Goal: Task Accomplishment & Management: Manage account settings

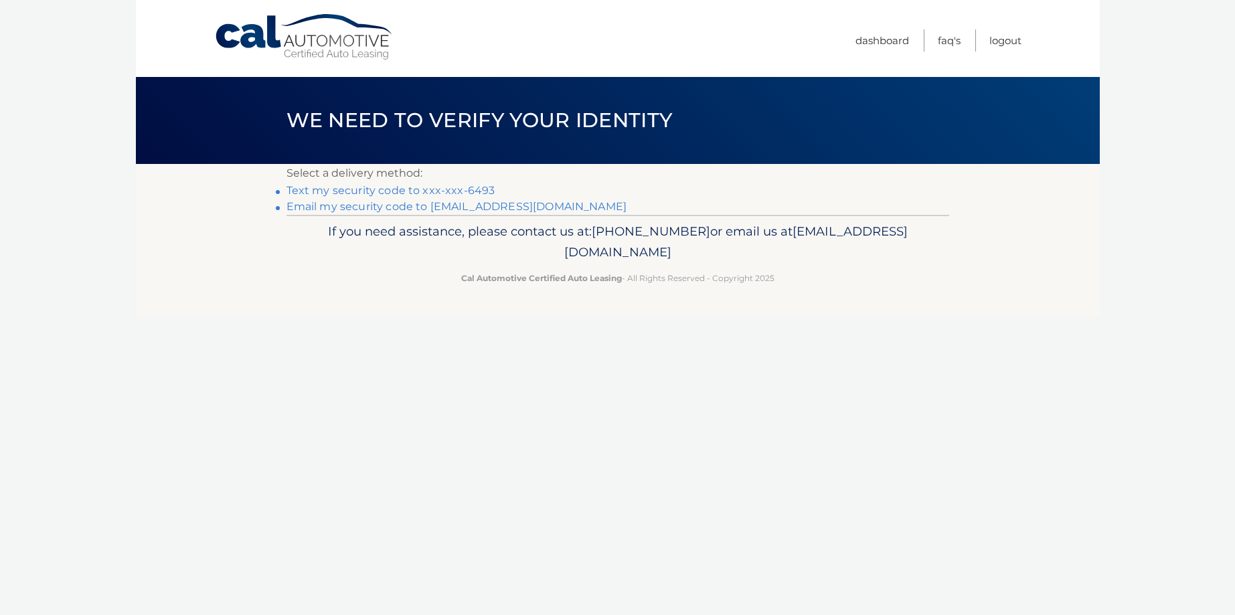
click at [428, 189] on link "Text my security code to xxx-xxx-6493" at bounding box center [390, 190] width 209 height 13
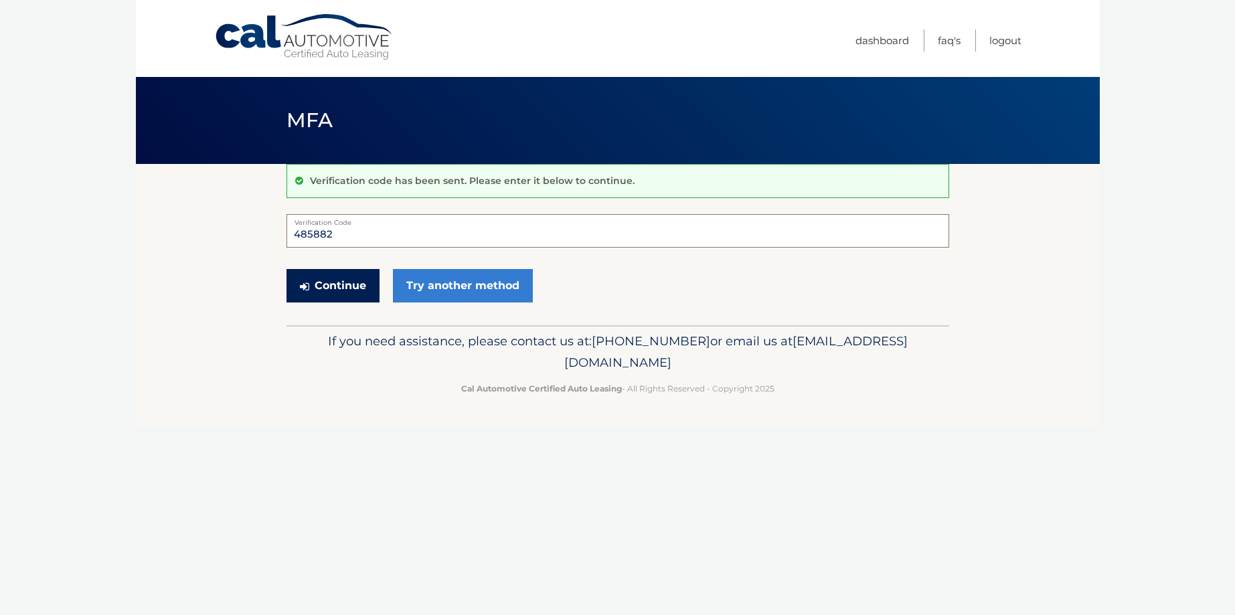
type input "485882"
click at [347, 286] on button "Continue" at bounding box center [332, 285] width 93 height 33
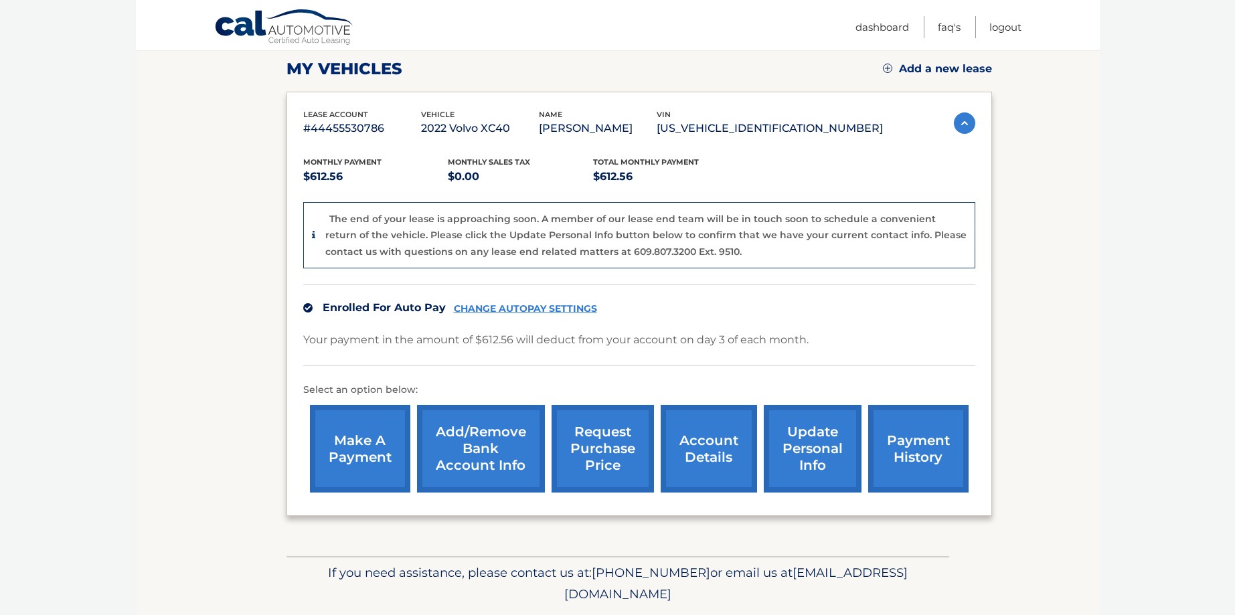
scroll to position [185, 0]
click at [705, 458] on link "account details" at bounding box center [709, 450] width 96 height 88
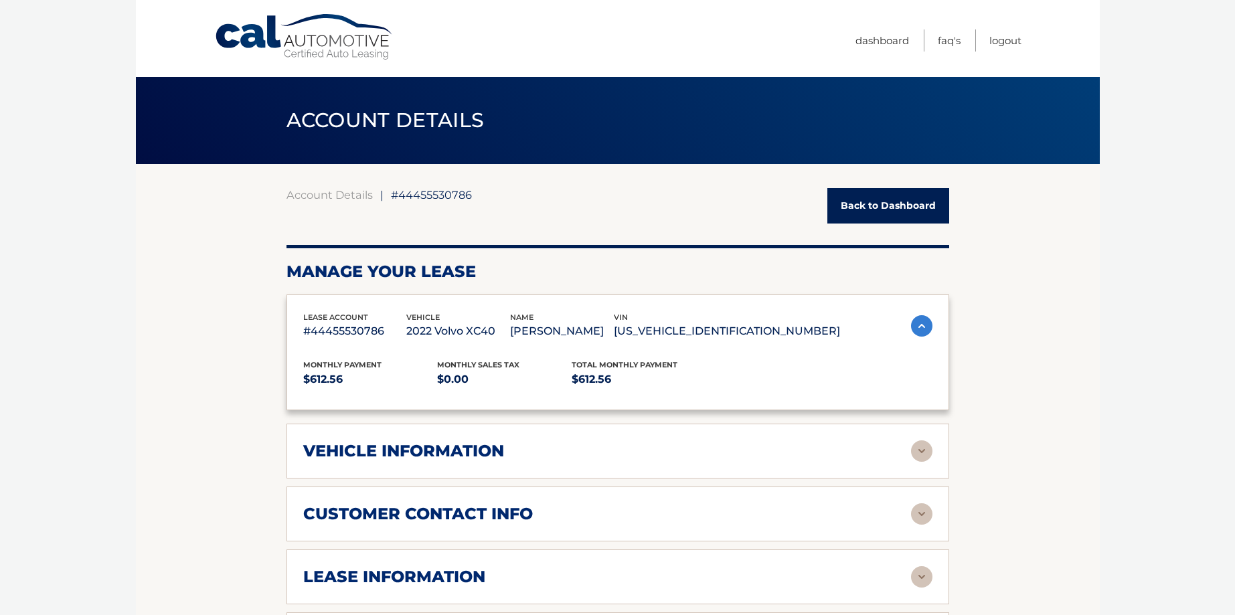
click at [705, 458] on div "lease account #44455530786 vehicle 2022 Volvo XC40 name PAUL ENGELBERT vin YV41…" at bounding box center [617, 545] width 663 height 501
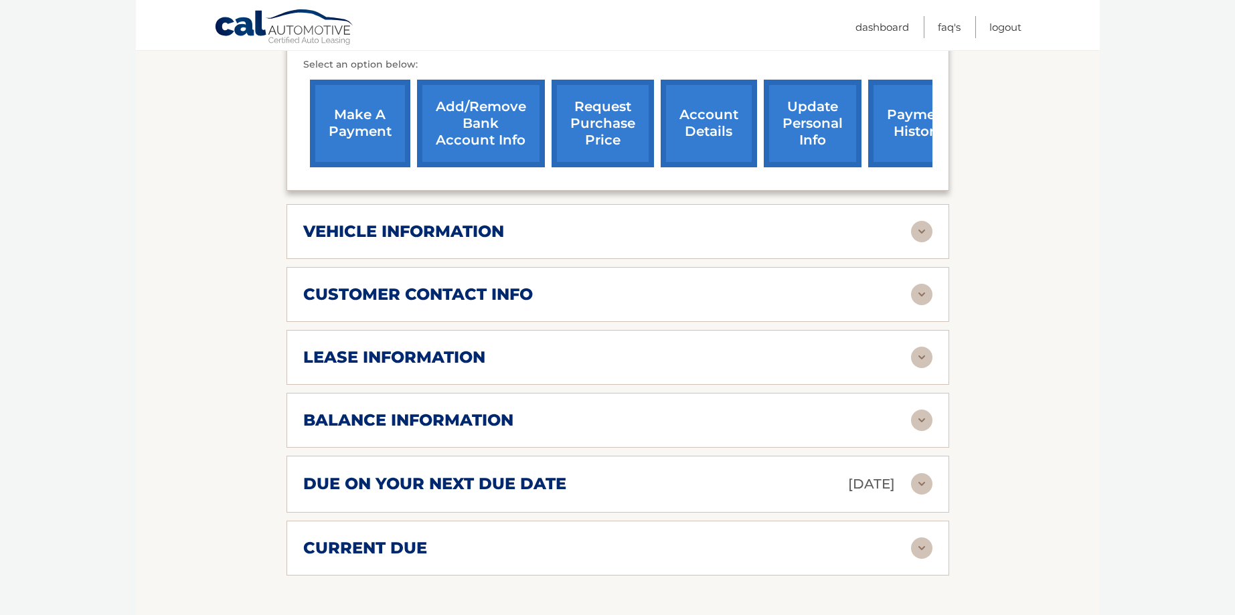
scroll to position [451, 0]
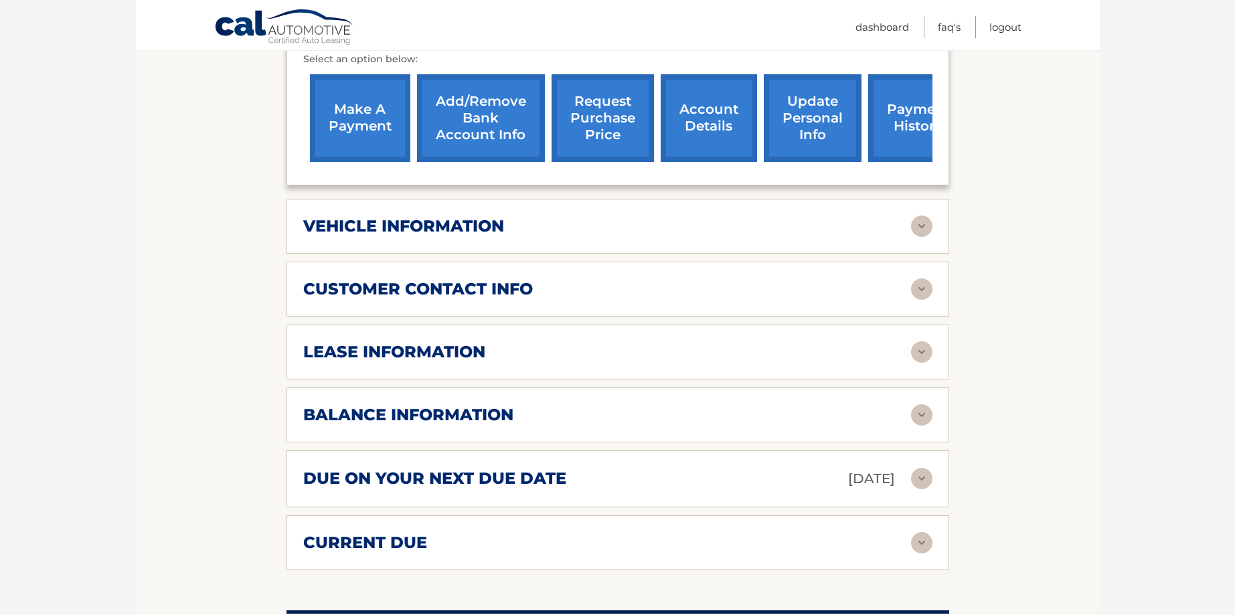
click at [918, 412] on img at bounding box center [921, 414] width 21 height 21
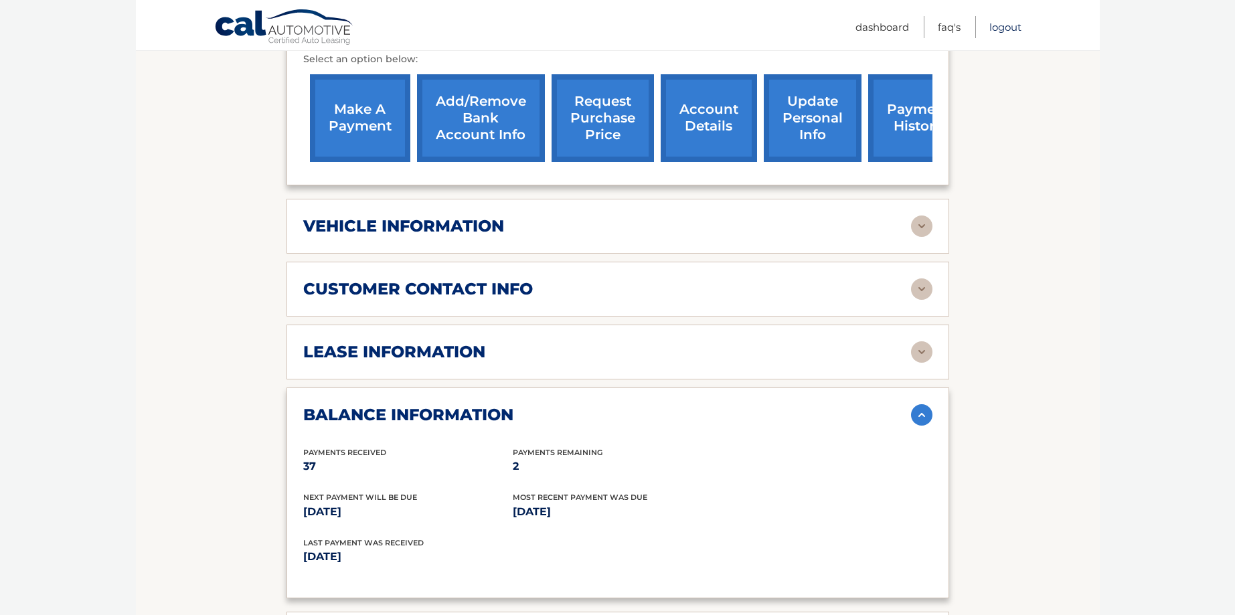
click at [1005, 27] on link "Logout" at bounding box center [1005, 27] width 32 height 22
